Goal: Task Accomplishment & Management: Complete application form

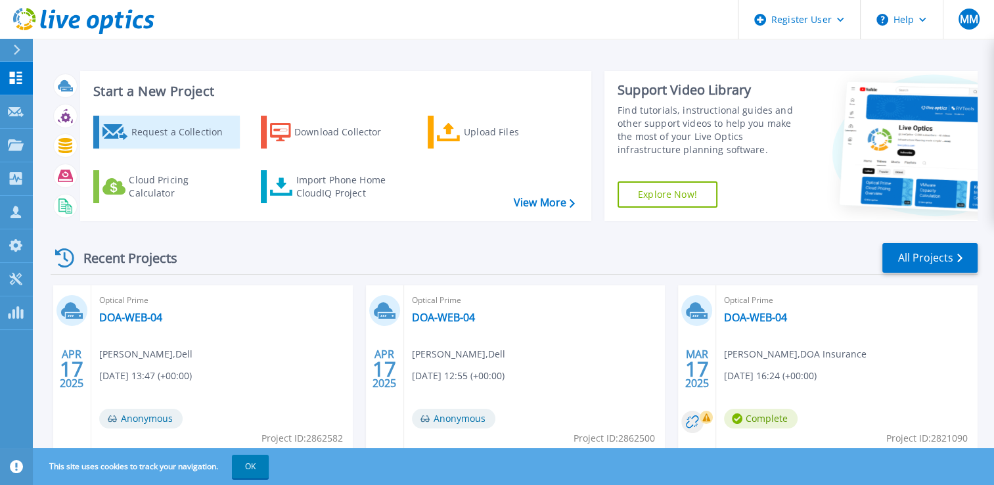
click at [173, 133] on div "Request a Collection" at bounding box center [183, 132] width 105 height 26
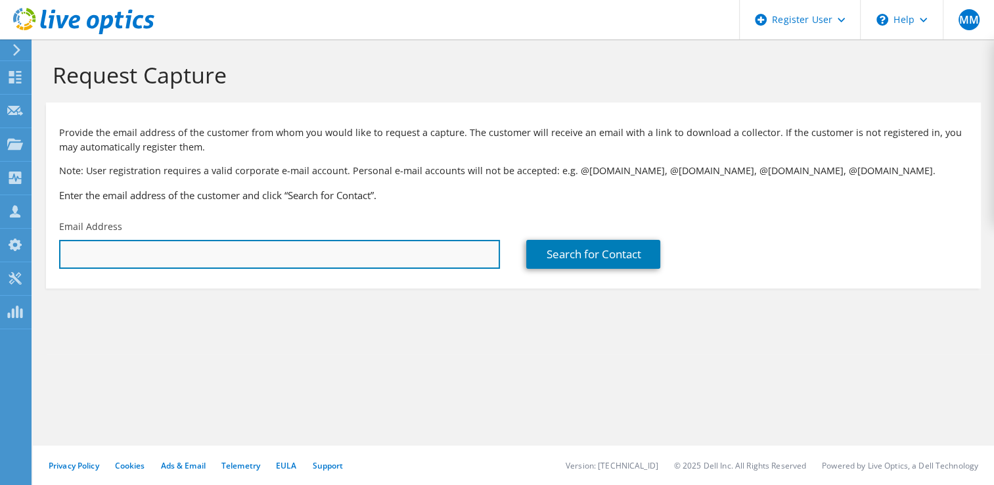
click at [342, 251] on input "text" at bounding box center [279, 254] width 441 height 29
paste input "Cannock Gates Ltd"
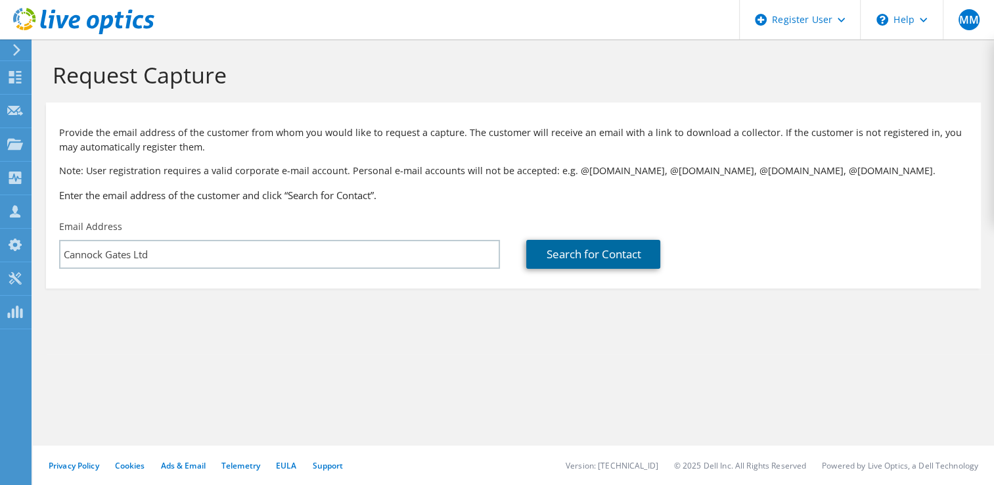
click at [600, 253] on link "Search for Contact" at bounding box center [593, 254] width 134 height 29
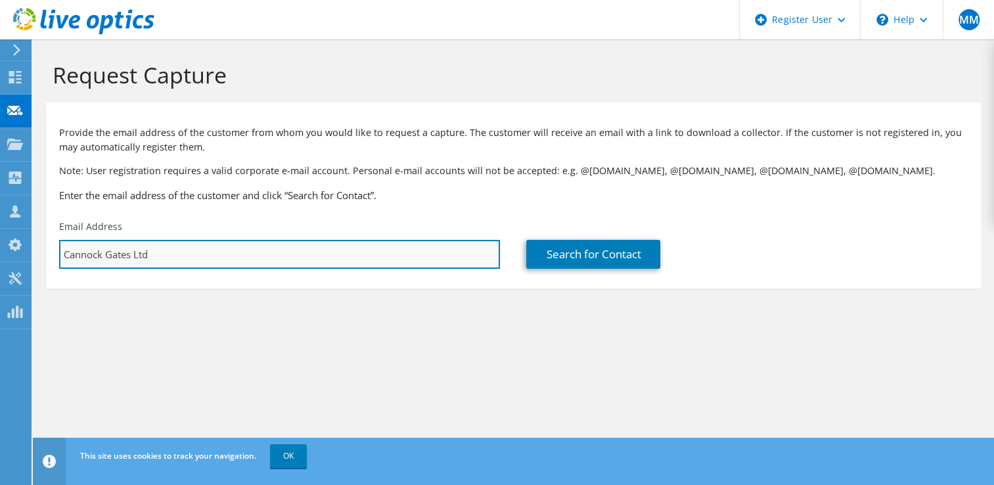
click at [168, 254] on input "Cannock Gates Ltd" at bounding box center [279, 254] width 441 height 29
paste input "[PERSON_NAME][EMAIL_ADDRESS][DOMAIN_NAME]"
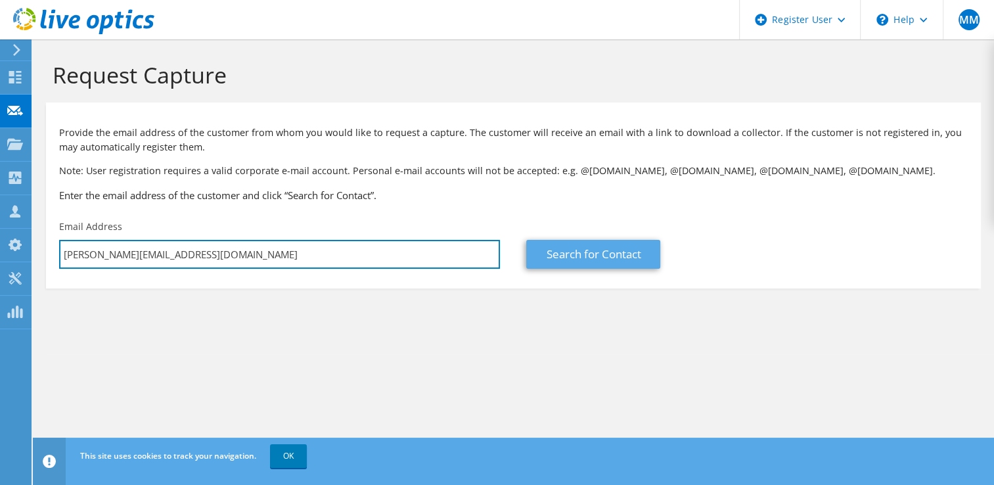
type input "[PERSON_NAME][EMAIL_ADDRESS][DOMAIN_NAME]"
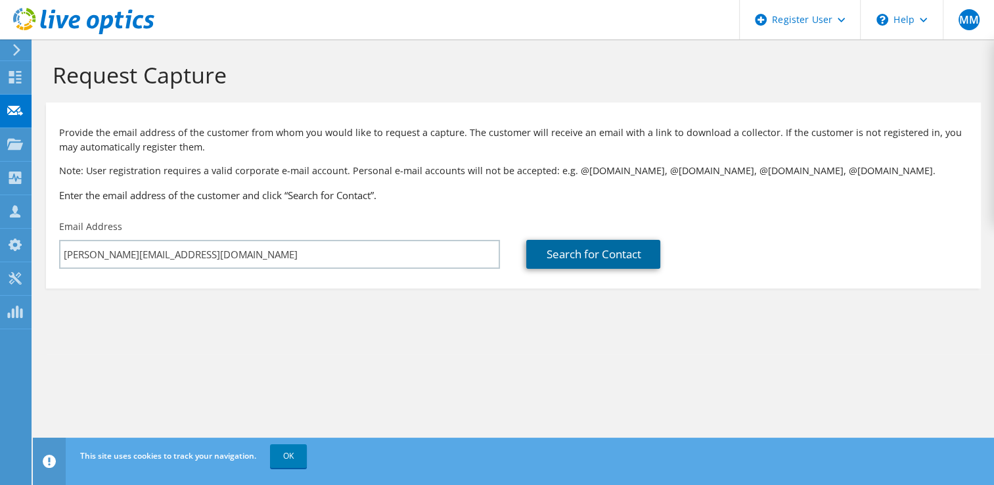
click at [608, 259] on link "Search for Contact" at bounding box center [593, 254] width 134 height 29
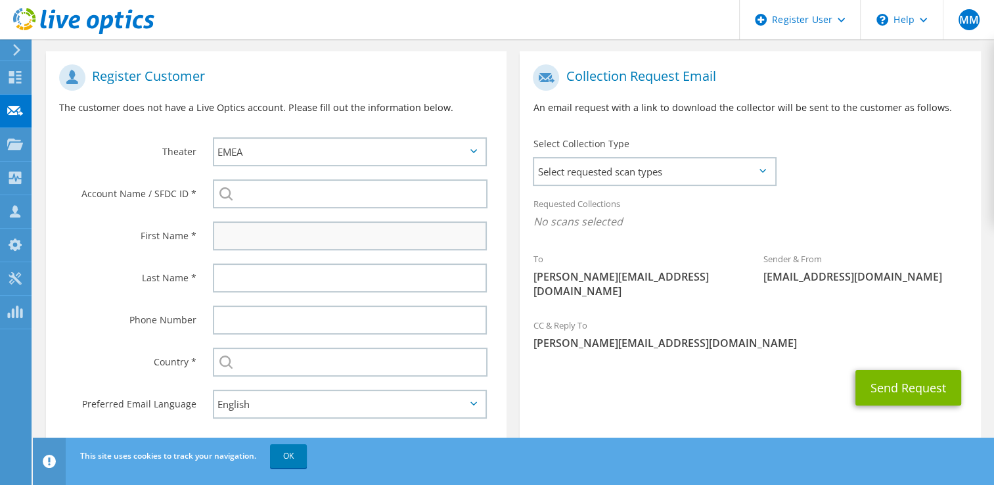
scroll to position [263, 0]
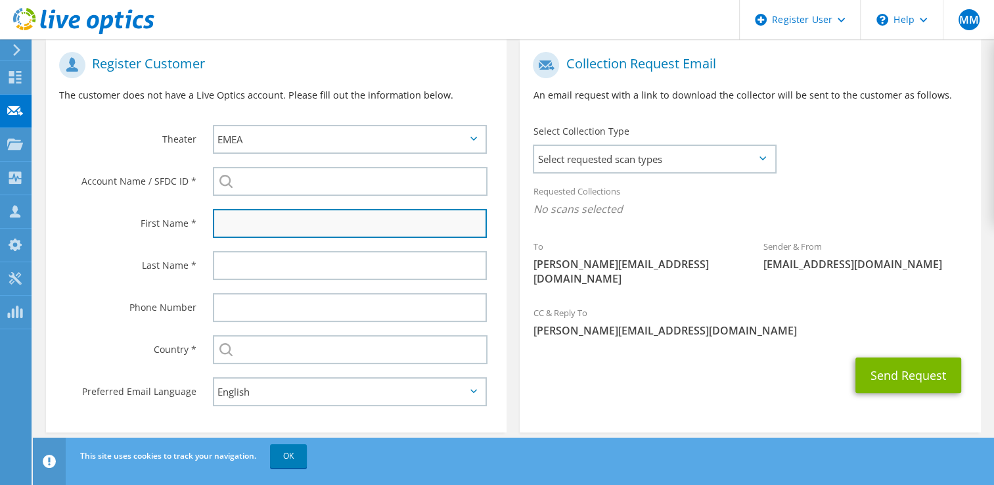
click at [407, 226] on input "text" at bounding box center [350, 223] width 275 height 29
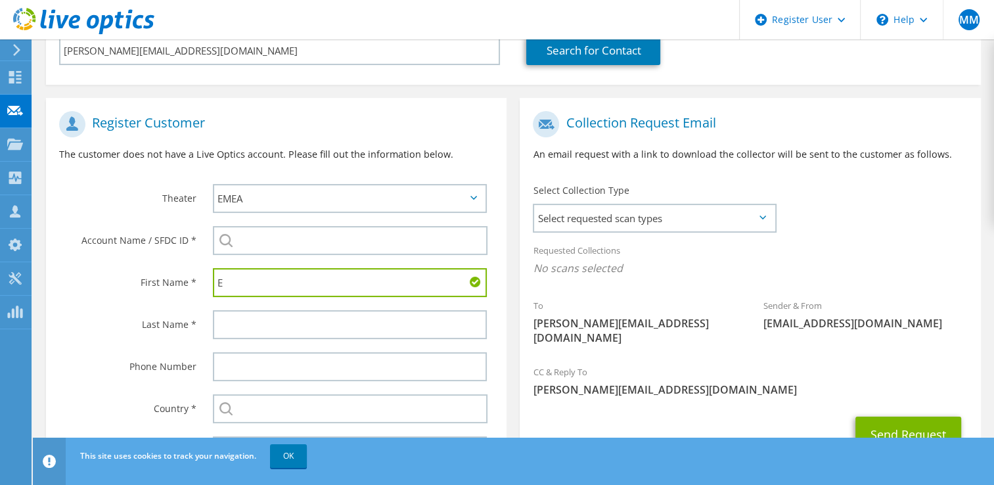
scroll to position [131, 0]
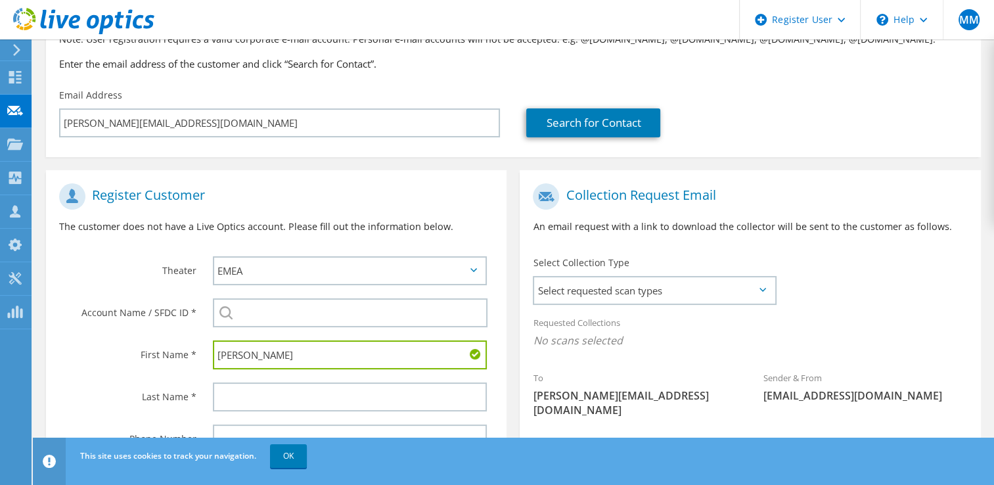
type input "[PERSON_NAME]"
click at [104, 391] on label "Last Name *" at bounding box center [127, 392] width 137 height 21
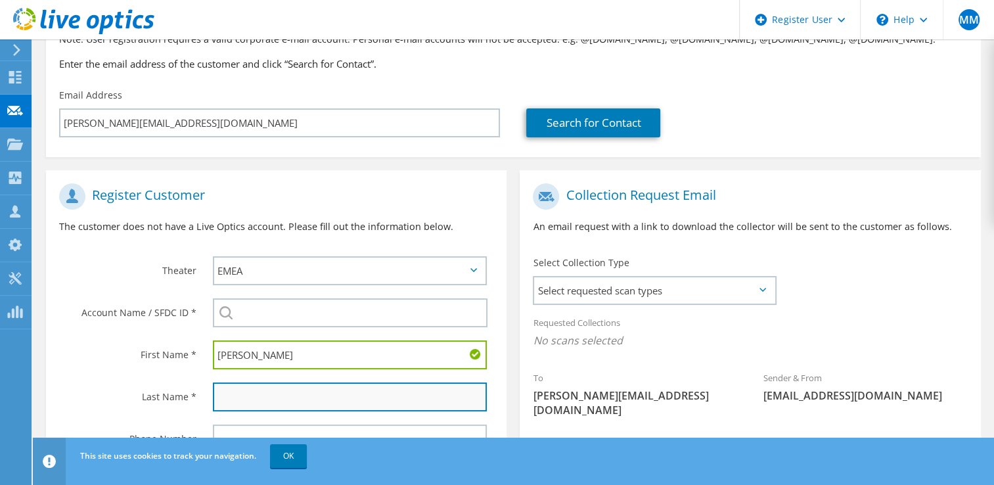
click at [245, 388] on input "text" at bounding box center [350, 396] width 275 height 29
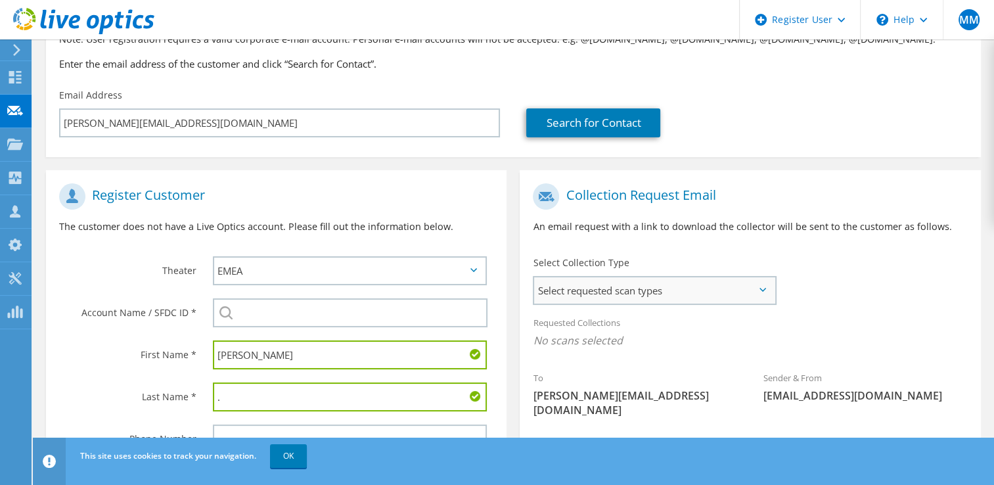
type input "."
click at [650, 293] on span "Select requested scan types" at bounding box center [654, 290] width 240 height 26
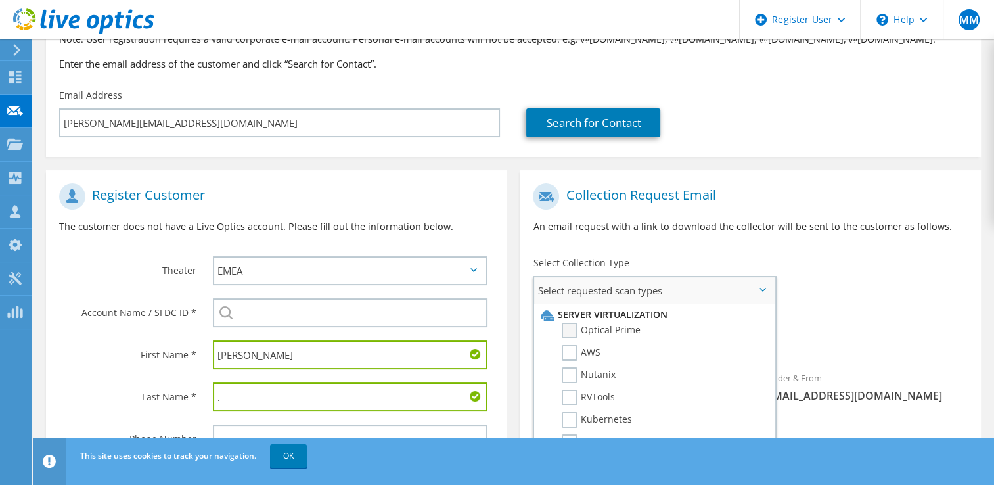
click at [630, 331] on label "Optical Prime" at bounding box center [601, 331] width 79 height 16
click at [0, 0] on input "Optical Prime" at bounding box center [0, 0] width 0 height 0
click at [71, 361] on div "First Name *" at bounding box center [123, 354] width 154 height 41
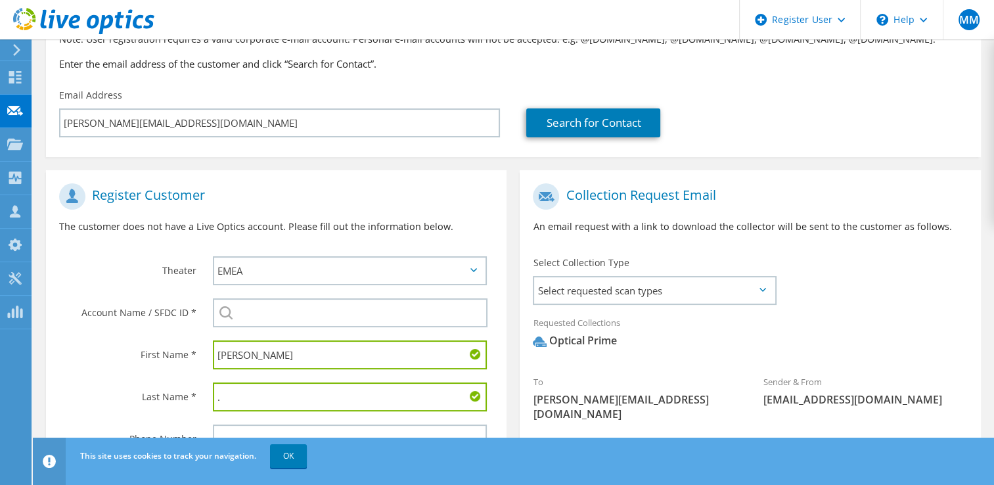
scroll to position [263, 0]
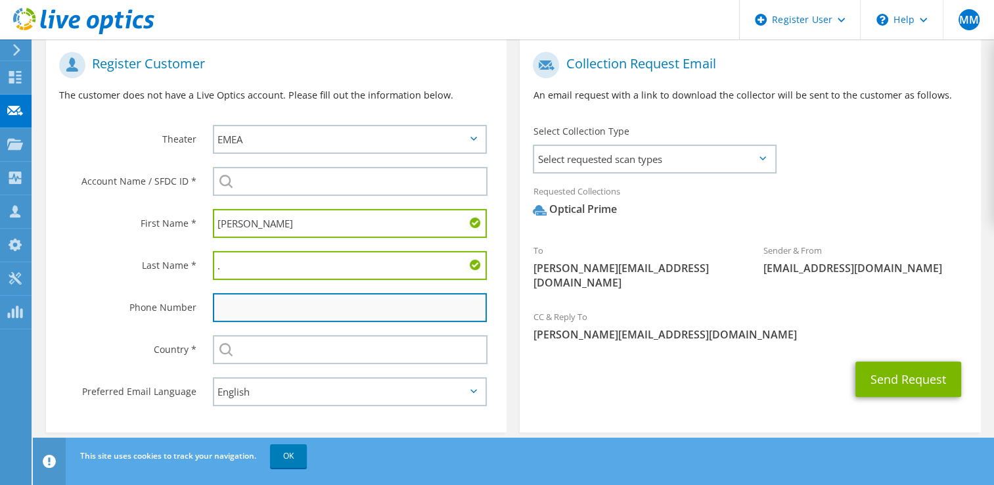
click at [265, 309] on input "text" at bounding box center [350, 307] width 275 height 29
paste input "1543 506237"
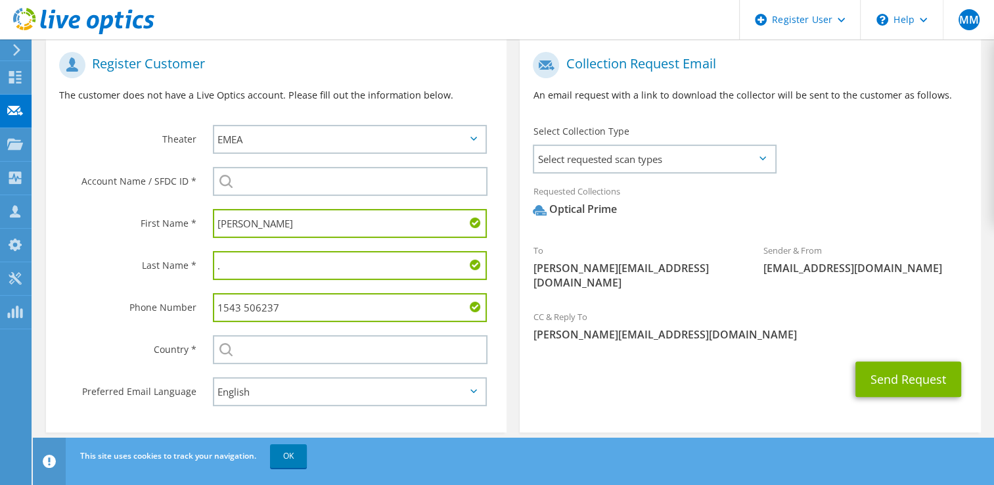
click at [217, 304] on input "1543 506237" at bounding box center [350, 307] width 275 height 29
type input "1543 506237"
click at [773, 426] on section "Collection Request Email An email request with a link to download the collector…" at bounding box center [750, 236] width 461 height 394
click at [635, 164] on span "Select requested scan types" at bounding box center [654, 159] width 240 height 26
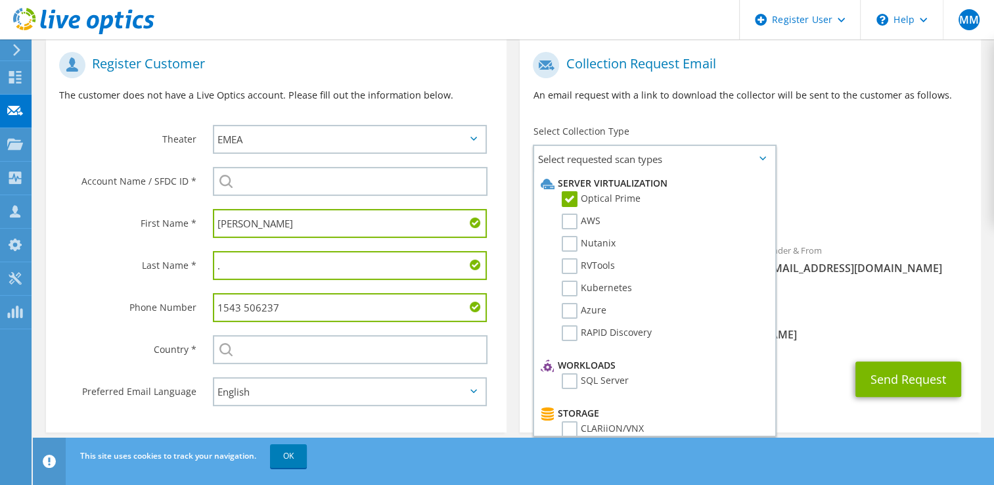
click at [812, 355] on div "Send Request" at bounding box center [750, 379] width 461 height 49
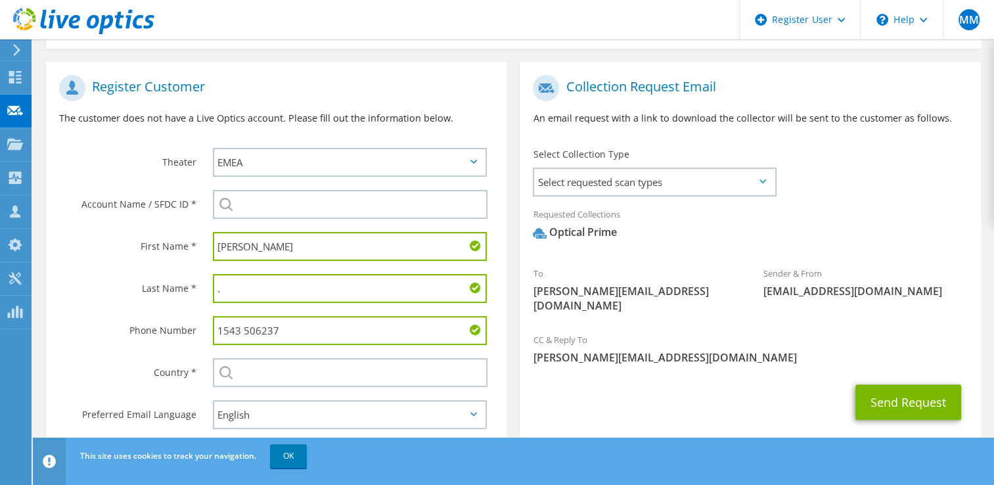
scroll to position [272, 0]
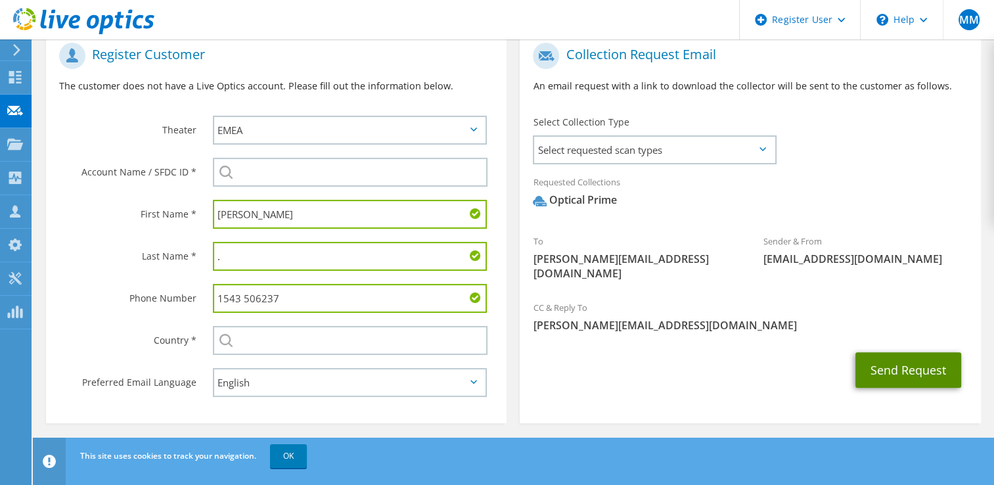
click at [936, 357] on button "Send Request" at bounding box center [908, 369] width 106 height 35
